Goal: Contribute content: Contribute content

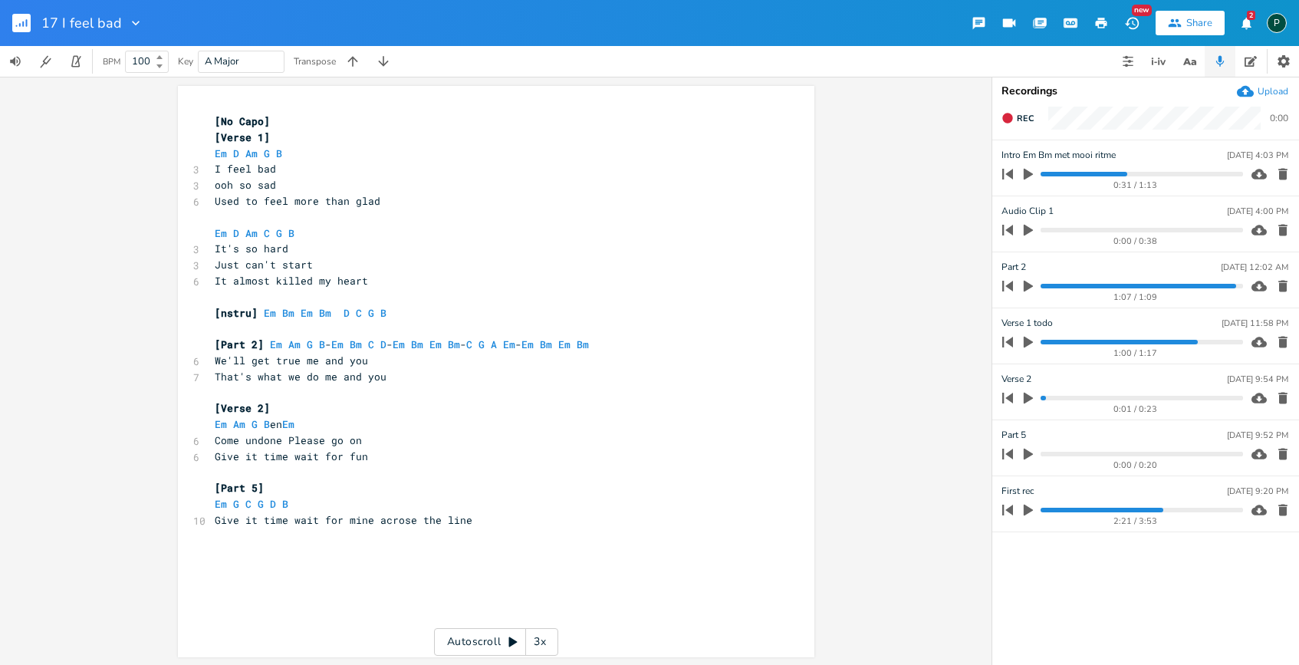
scroll to position [0, 3]
click at [313, 374] on span "That's what we do me and you" at bounding box center [301, 377] width 172 height 14
type textarea "[No Capo] [Verse 1] Em D Am G B I feel bad ooh so sad Used to feel more than gl…"
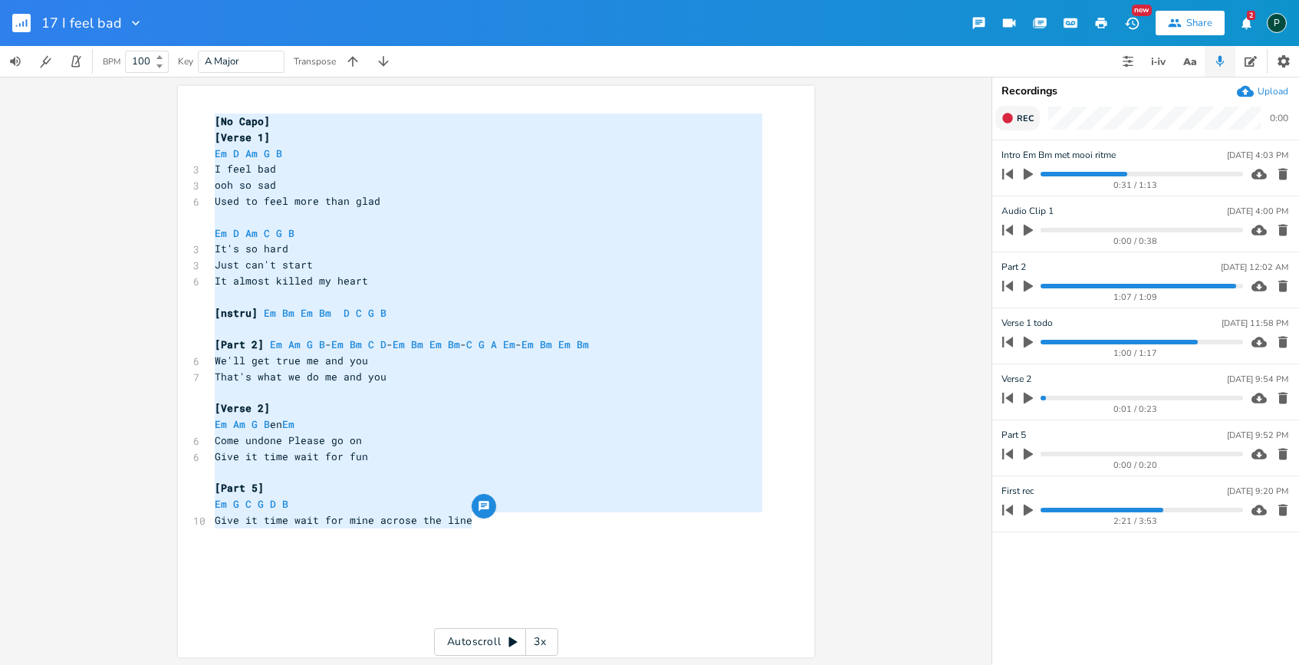
click at [1024, 122] on span "Rec" at bounding box center [1025, 119] width 17 height 12
click at [1024, 122] on span "End" at bounding box center [1026, 119] width 18 height 12
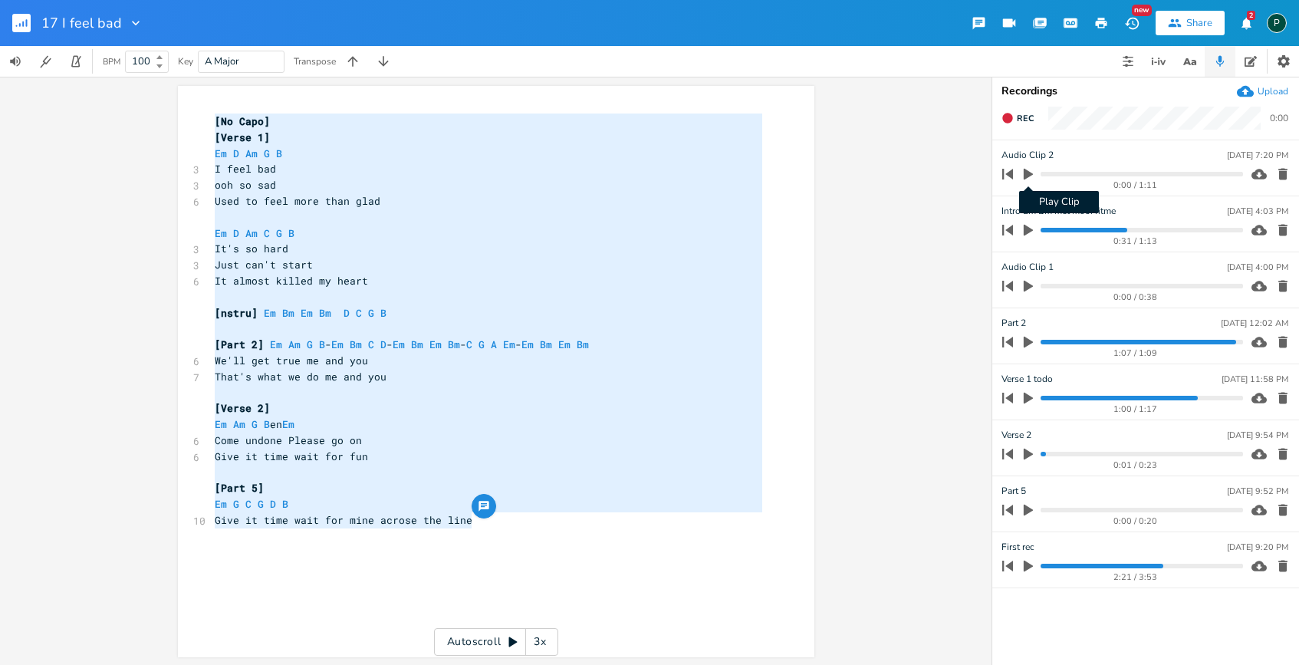
click at [1028, 169] on icon "button" at bounding box center [1028, 174] width 14 height 14
click at [1031, 169] on icon "button" at bounding box center [1028, 174] width 9 height 10
click at [343, 205] on span "Used to feel more than glad" at bounding box center [298, 201] width 166 height 14
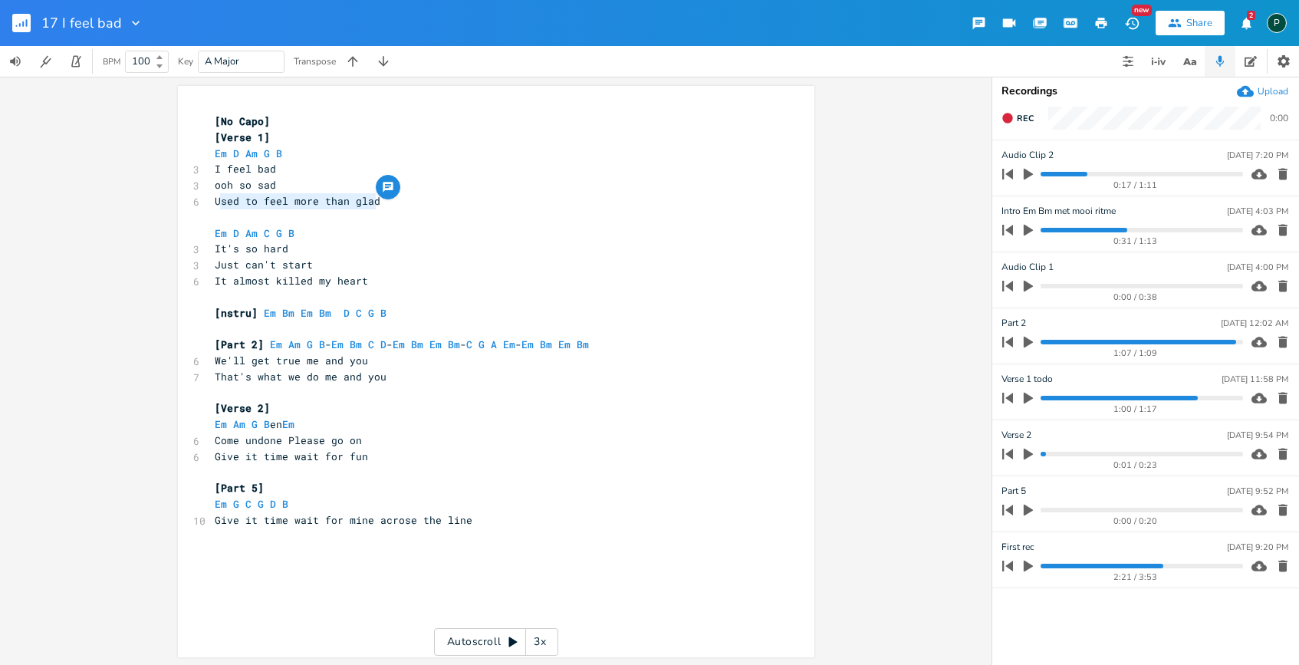
type textarea "Used to feel more than glad"
drag, startPoint x: 373, startPoint y: 202, endPoint x: 212, endPoint y: 196, distance: 160.4
click at [215, 196] on span "Used to feel more than glad" at bounding box center [298, 201] width 166 height 14
click at [287, 197] on span "Used to feel more than glad" at bounding box center [298, 201] width 166 height 14
drag, startPoint x: 287, startPoint y: 197, endPoint x: 367, endPoint y: 197, distance: 79.8
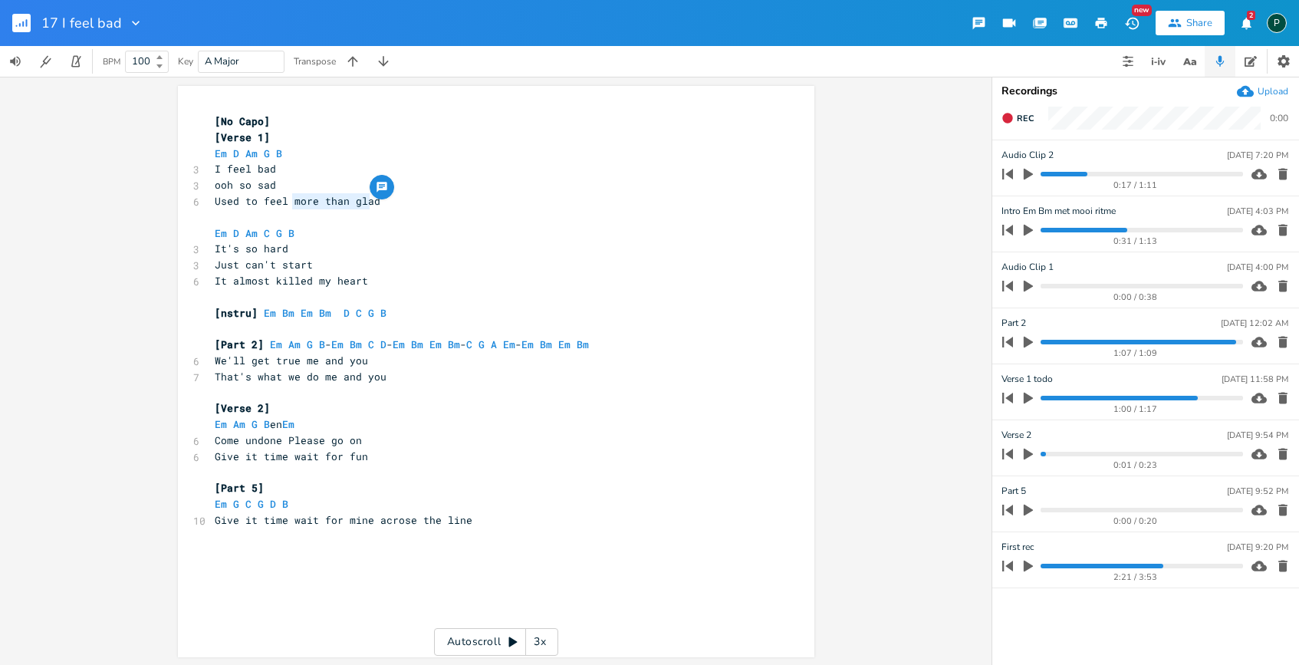
click at [367, 197] on div "more than gla x [No Capo] [Verse 1] Em D Am G B 3 I feel bad 3 ooh so sad 6 Use…" at bounding box center [496, 371] width 636 height 571
type textarea "before i had"
click at [1029, 401] on icon "button" at bounding box center [1028, 398] width 14 height 14
click at [1050, 394] on div "1:00 / 1:17" at bounding box center [1120, 398] width 246 height 25
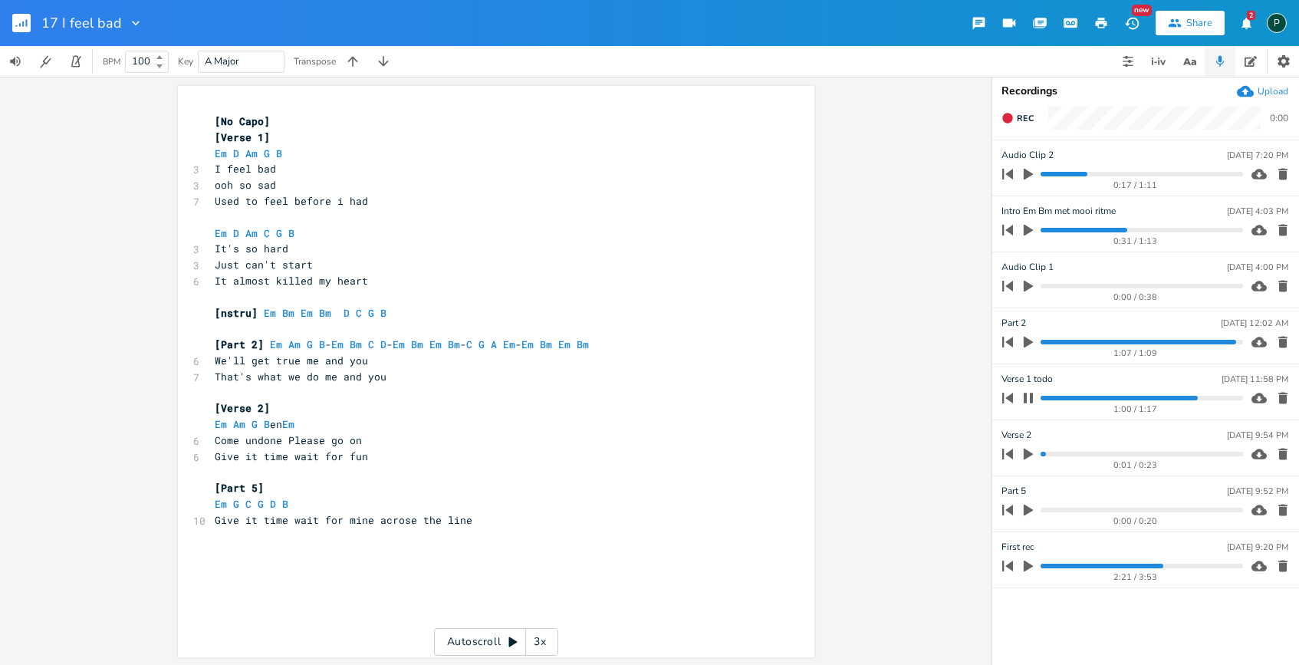
click at [1048, 400] on div "1:00 / 1:17" at bounding box center [1120, 398] width 246 height 25
click at [1048, 400] on div "1:02 / 1:17" at bounding box center [1120, 398] width 246 height 25
click at [1047, 396] on progress at bounding box center [1142, 398] width 202 height 5
click at [1032, 397] on icon "button" at bounding box center [1028, 398] width 9 height 10
click at [1032, 229] on icon "button" at bounding box center [1028, 230] width 14 height 14
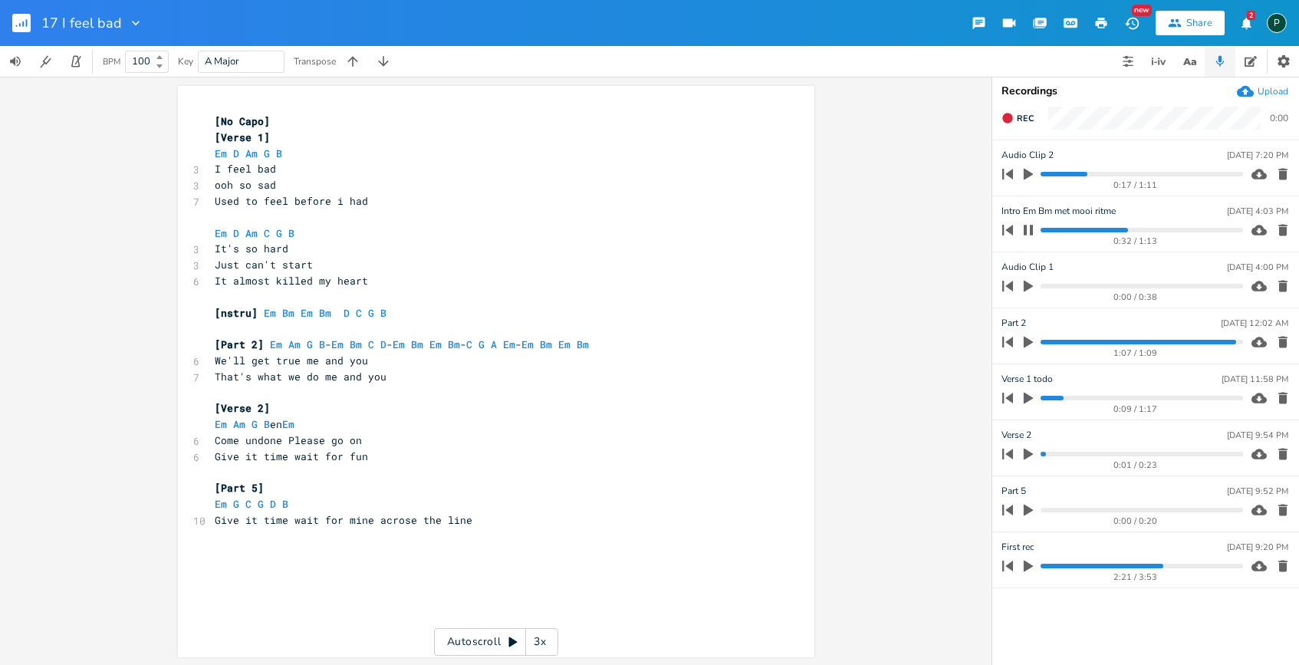
click at [1044, 231] on progress at bounding box center [1142, 230] width 202 height 5
click at [1071, 229] on progress at bounding box center [1142, 230] width 202 height 5
click at [1092, 228] on progress at bounding box center [1142, 230] width 202 height 5
click at [1110, 229] on progress at bounding box center [1142, 230] width 202 height 5
click at [1030, 227] on icon "button" at bounding box center [1028, 230] width 9 height 10
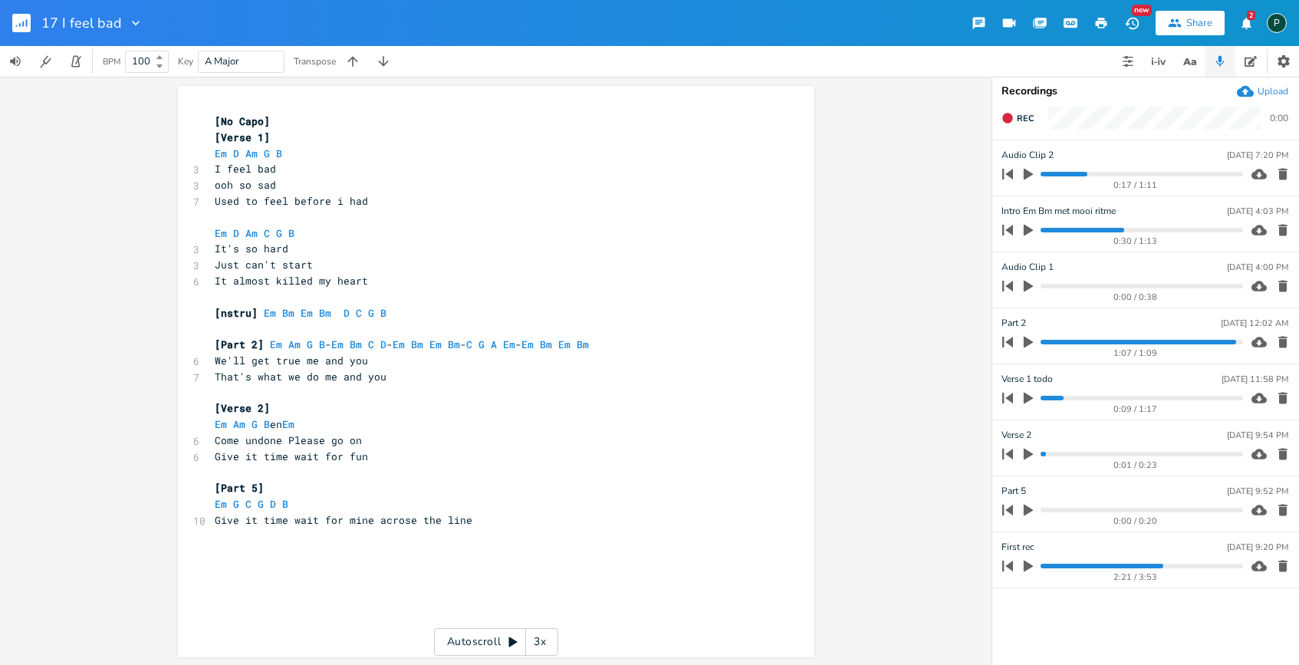
click at [1030, 227] on icon "button" at bounding box center [1028, 230] width 14 height 14
click at [1028, 231] on icon "button" at bounding box center [1028, 230] width 12 height 12
click at [1026, 397] on icon "button" at bounding box center [1028, 399] width 9 height 12
click at [1118, 398] on progress at bounding box center [1142, 398] width 202 height 5
click at [1110, 396] on progress at bounding box center [1142, 398] width 202 height 5
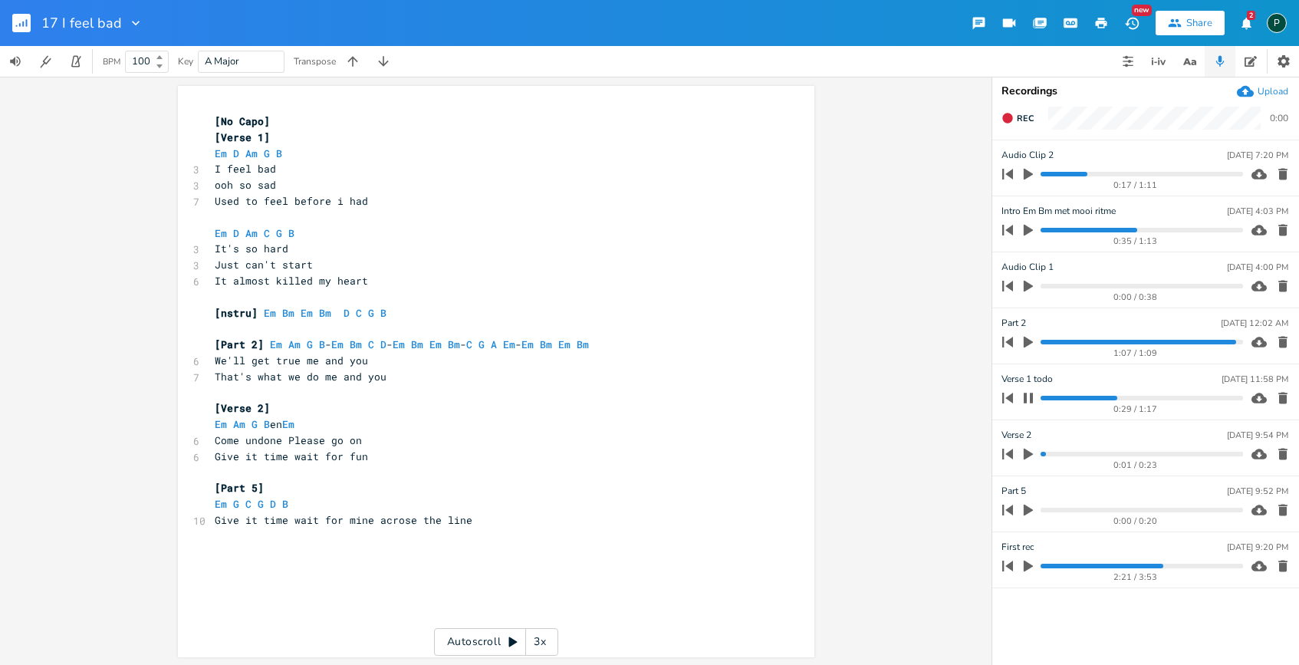
click at [1027, 405] on button "button" at bounding box center [1028, 398] width 20 height 25
click at [1100, 399] on progress at bounding box center [1142, 398] width 202 height 5
click at [1023, 400] on icon "button" at bounding box center [1028, 398] width 12 height 12
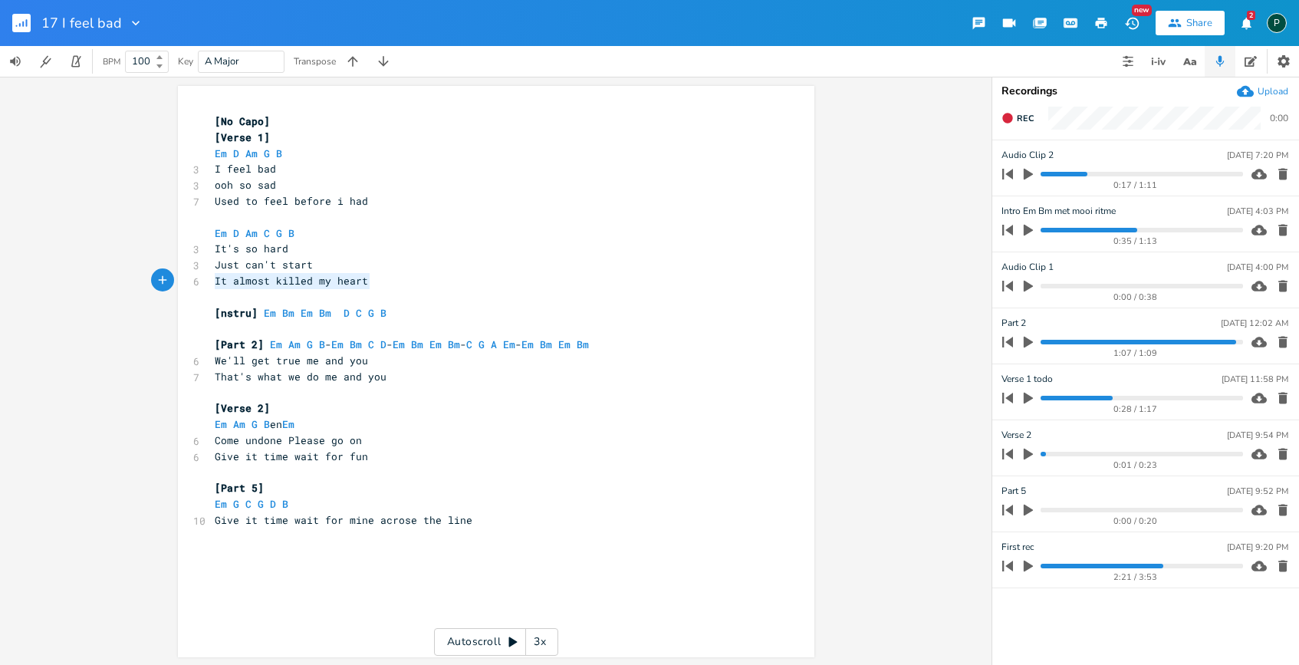
drag, startPoint x: 374, startPoint y: 278, endPoint x: 205, endPoint y: 282, distance: 169.5
click at [205, 282] on div "It almost killed my heart xxxxxxxxxx [No Capo] [Verse 1] Em D Am G B 3 I feel b…" at bounding box center [496, 371] width 636 height 571
type textarea "I"
type textarea "Finaly felt it's toxic heart"
